Goal: Task Accomplishment & Management: Complete application form

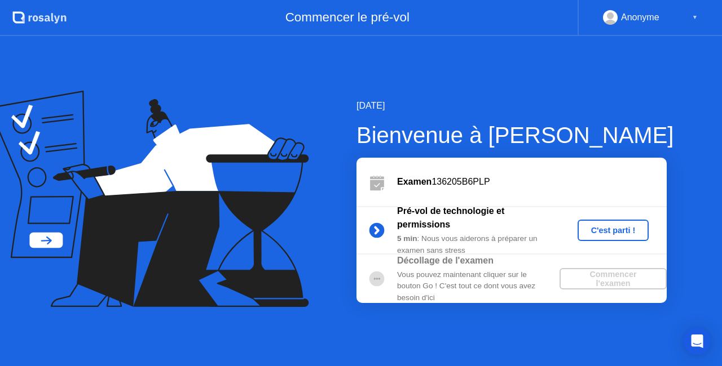
click at [612, 233] on div "C'est parti !" at bounding box center [613, 230] width 63 height 9
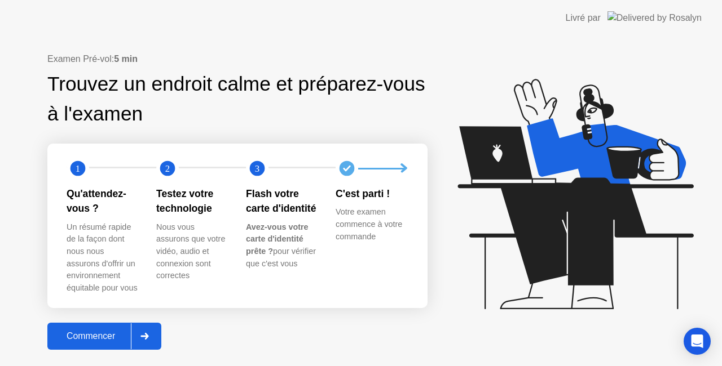
click at [104, 337] on div "Commencer" at bounding box center [91, 336] width 80 height 10
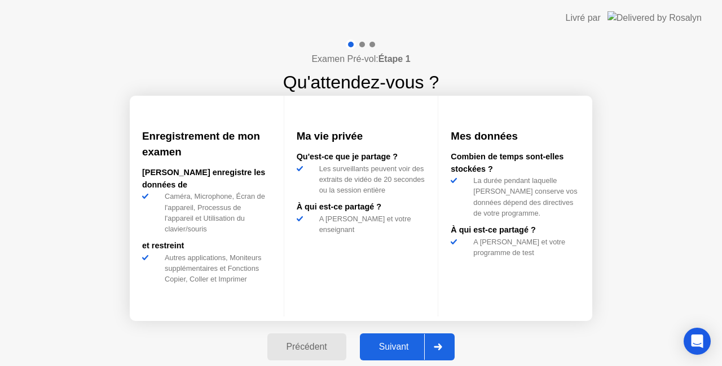
click at [404, 343] on div "Suivant" at bounding box center [393, 347] width 61 height 10
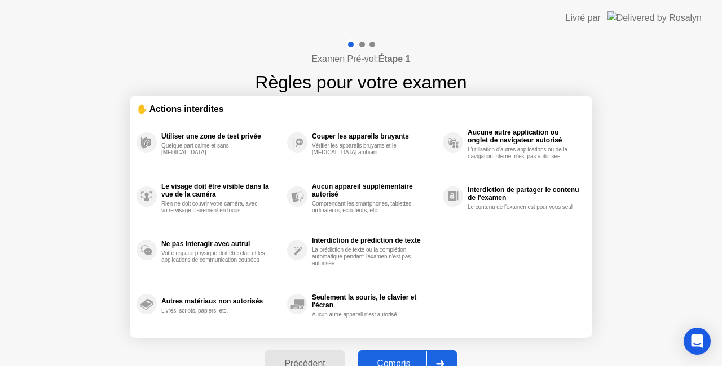
click at [407, 362] on div "Compris" at bounding box center [393, 364] width 65 height 10
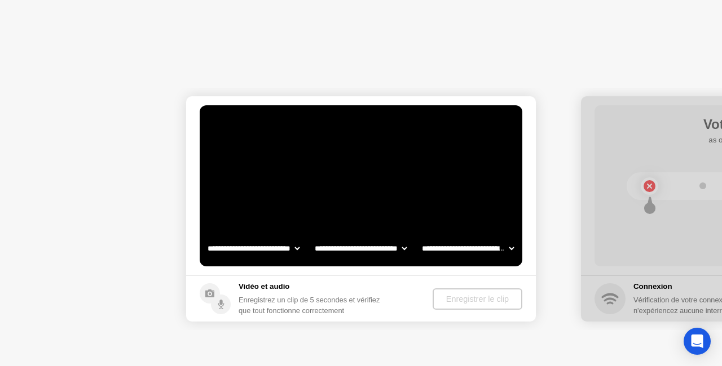
select select "**********"
select select "*******"
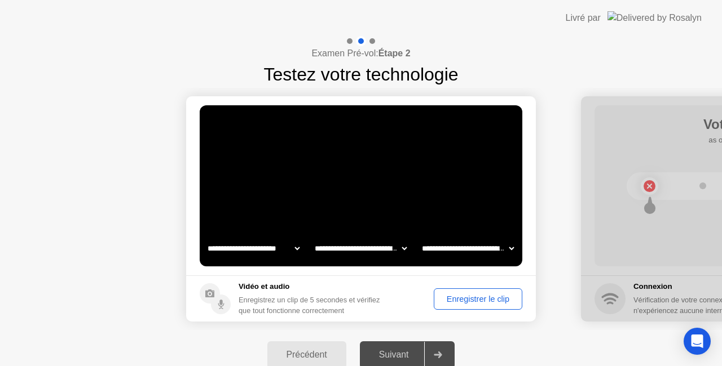
click at [484, 304] on div "Enregistrer le clip" at bounding box center [477, 299] width 81 height 9
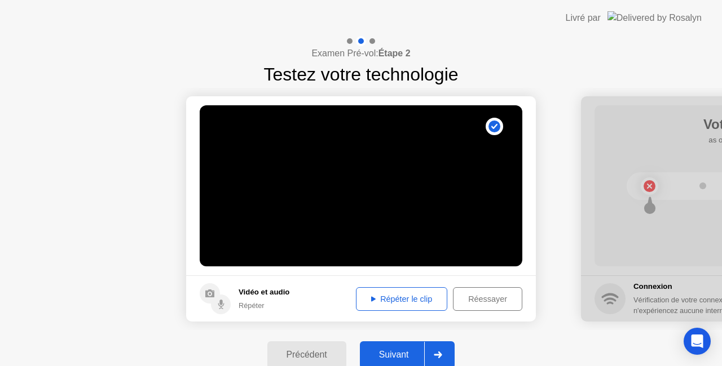
click at [395, 297] on div "Répéter le clip" at bounding box center [401, 299] width 83 height 9
click at [381, 352] on div "Suivant" at bounding box center [393, 355] width 61 height 10
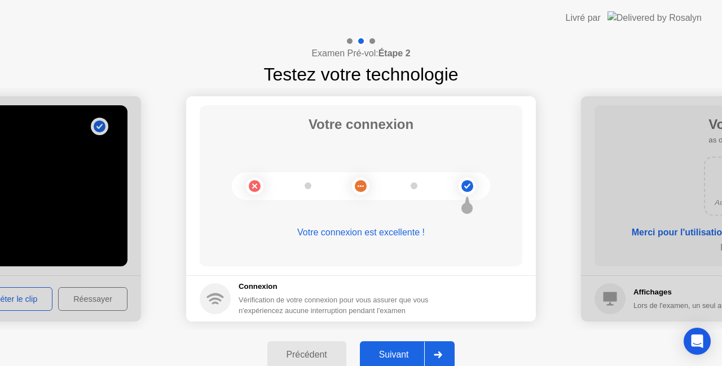
click at [392, 355] on div "Suivant" at bounding box center [393, 355] width 61 height 10
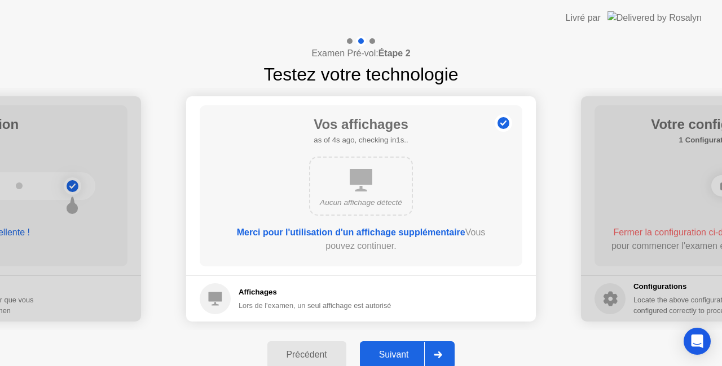
click at [392, 355] on div "Suivant" at bounding box center [393, 355] width 61 height 10
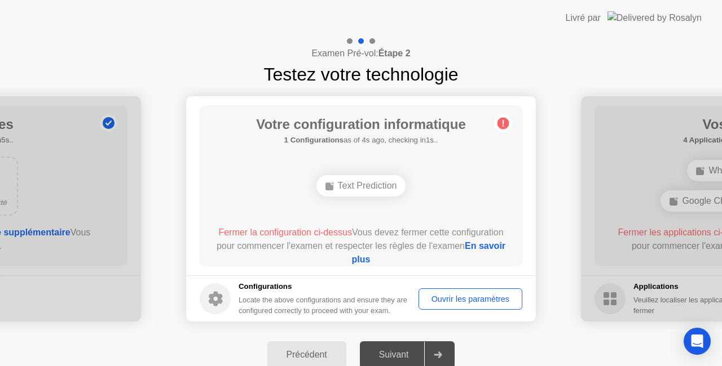
click at [361, 191] on div "Text Prediction" at bounding box center [361, 185] width 90 height 21
click at [458, 299] on div "Ouvrir les paramètres" at bounding box center [470, 299] width 96 height 9
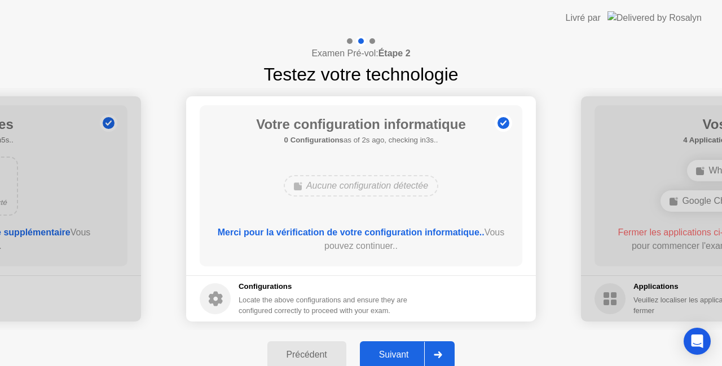
click at [391, 359] on div "Suivant" at bounding box center [393, 355] width 61 height 10
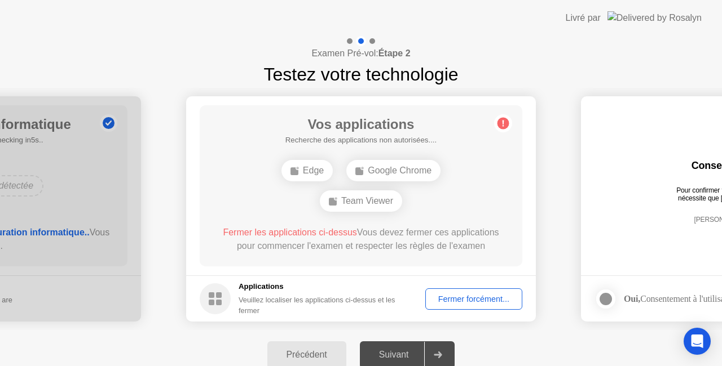
click at [602, 46] on div "Examen Pré-vol: Étape 2 Testez votre technologie" at bounding box center [361, 62] width 722 height 52
click at [464, 295] on div "Fermer forcément..." at bounding box center [473, 299] width 89 height 9
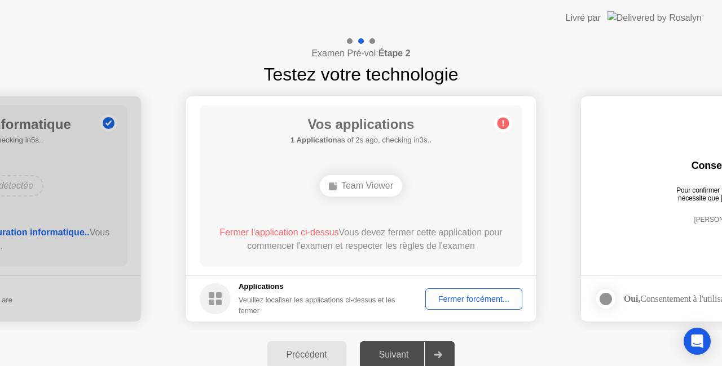
click at [453, 301] on div "Fermer forcément..." at bounding box center [473, 299] width 89 height 9
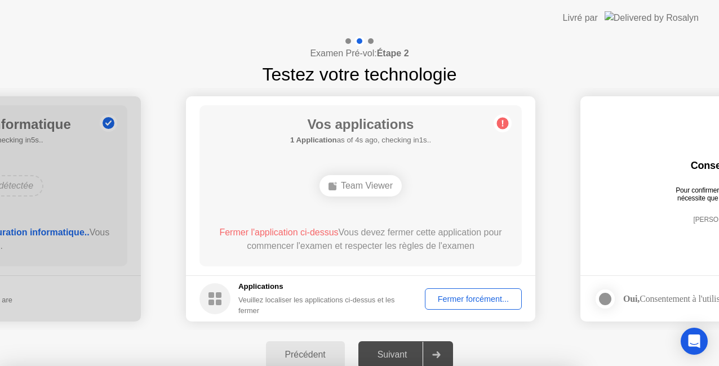
click at [494, 366] on div at bounding box center [359, 366] width 719 height 0
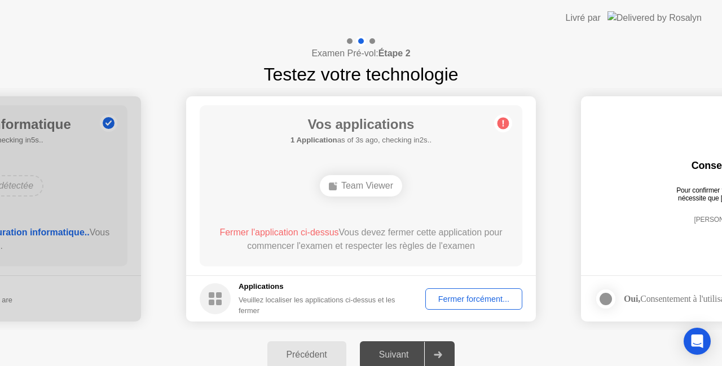
click at [463, 297] on div "Fermer forcément..." at bounding box center [473, 299] width 89 height 9
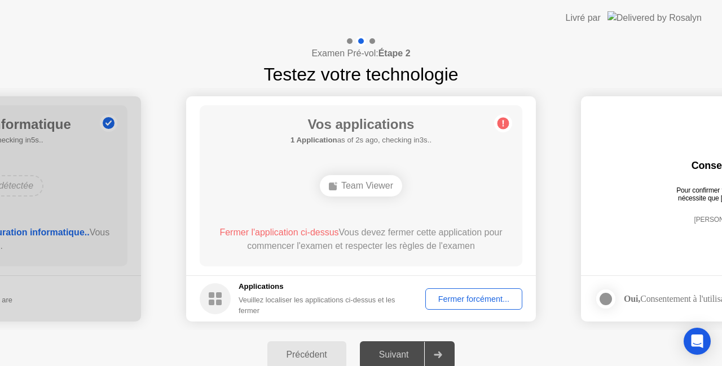
click at [469, 303] on div "Fermer forcément..." at bounding box center [473, 299] width 89 height 9
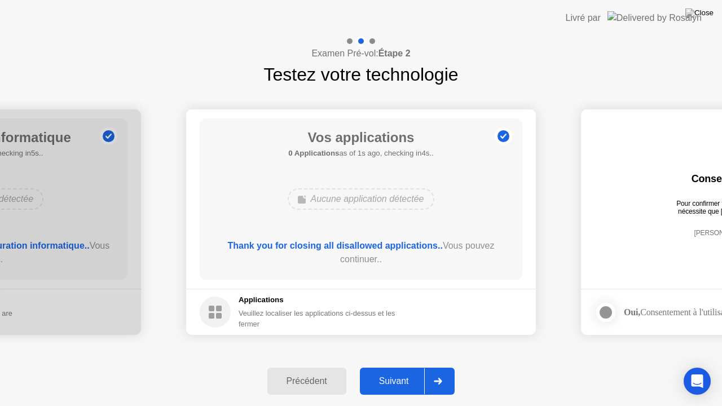
click at [383, 366] on div "Suivant" at bounding box center [393, 381] width 61 height 10
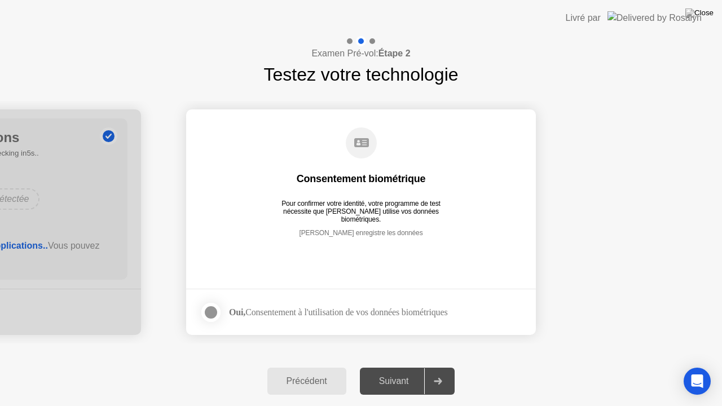
click at [216, 310] on div at bounding box center [211, 313] width 14 height 14
click at [380, 366] on div "Suivant" at bounding box center [393, 381] width 61 height 10
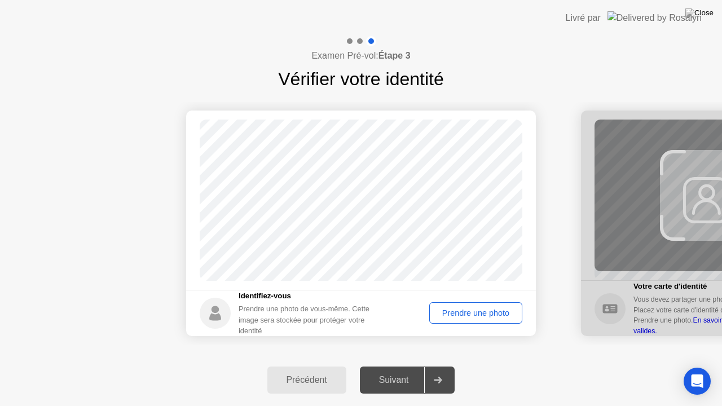
click at [457, 309] on div "Prendre une photo" at bounding box center [475, 312] width 85 height 9
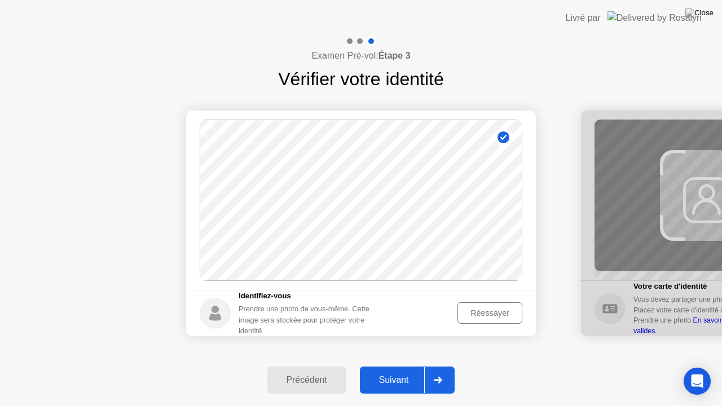
click at [400, 366] on div "Suivant" at bounding box center [393, 380] width 61 height 10
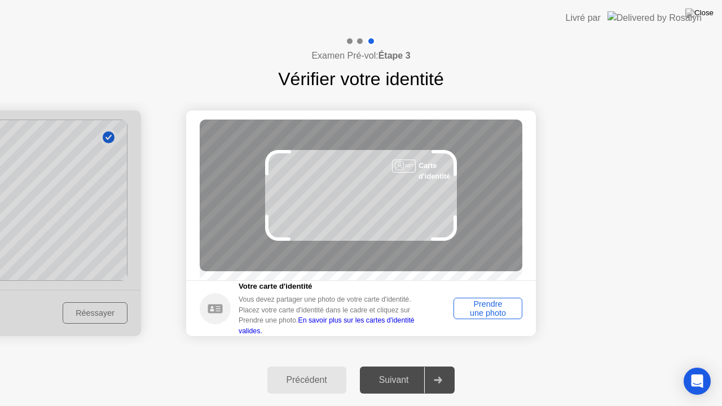
click at [495, 317] on div "Prendre une photo" at bounding box center [487, 308] width 61 height 18
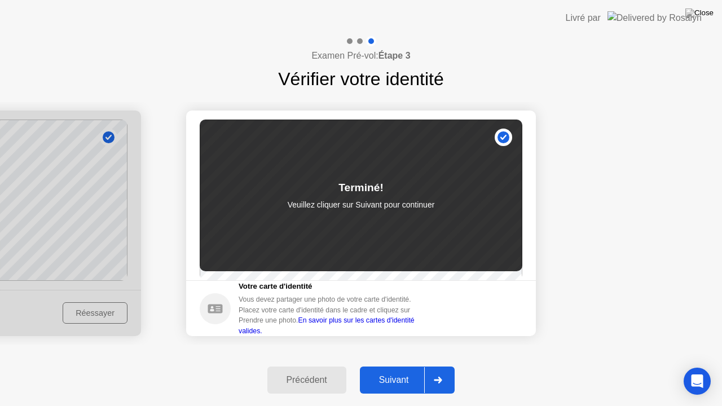
click at [396, 366] on div "Suivant" at bounding box center [393, 380] width 61 height 10
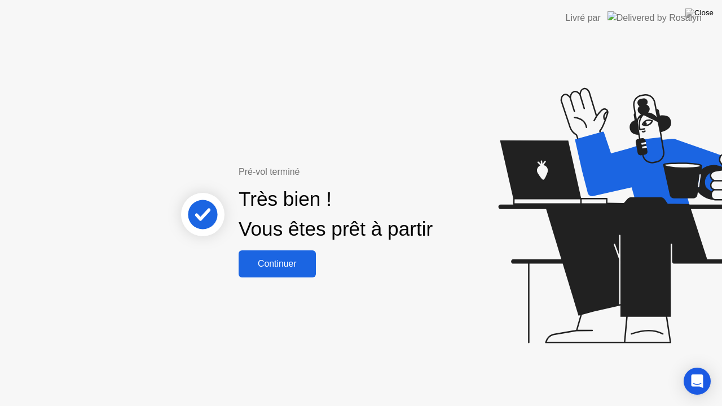
click at [284, 262] on div "Continuer" at bounding box center [277, 264] width 70 height 10
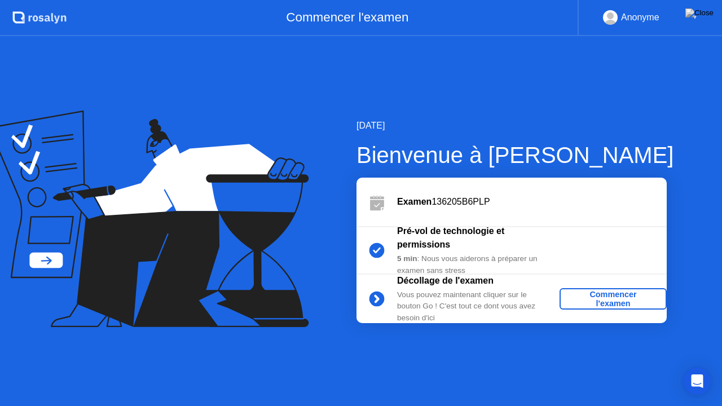
click at [620, 295] on div "Commencer l'examen" at bounding box center [613, 299] width 98 height 18
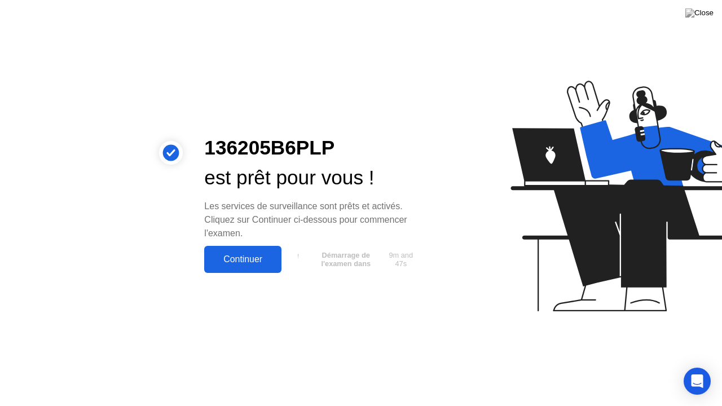
click at [260, 264] on div "Continuer" at bounding box center [242, 259] width 70 height 10
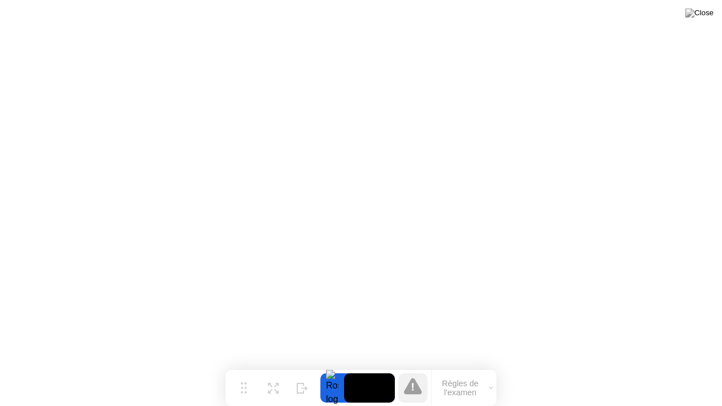
click at [481, 366] on button "Règles de l'examen" at bounding box center [463, 387] width 65 height 19
